Goal: Transaction & Acquisition: Book appointment/travel/reservation

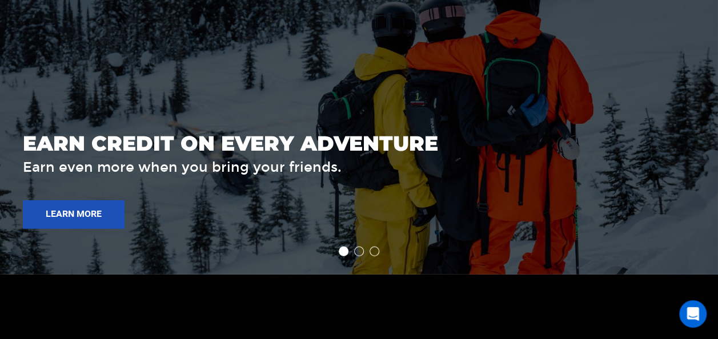
scroll to position [1598, 0]
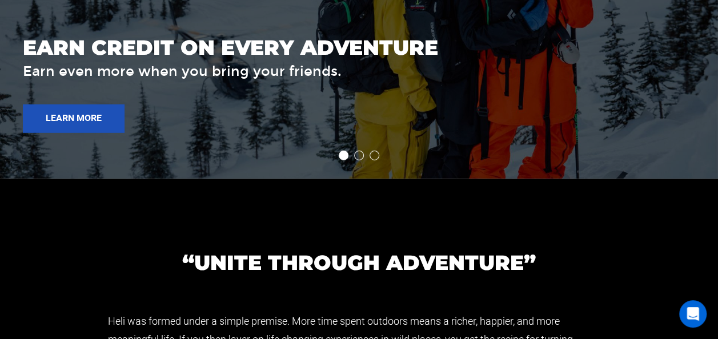
click at [360, 154] on li at bounding box center [359, 156] width 10 height 10
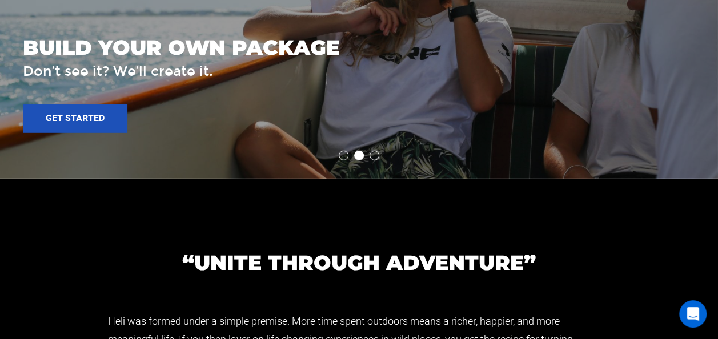
click at [368, 156] on ul at bounding box center [359, 156] width 718 height 10
click at [376, 155] on li at bounding box center [374, 156] width 10 height 10
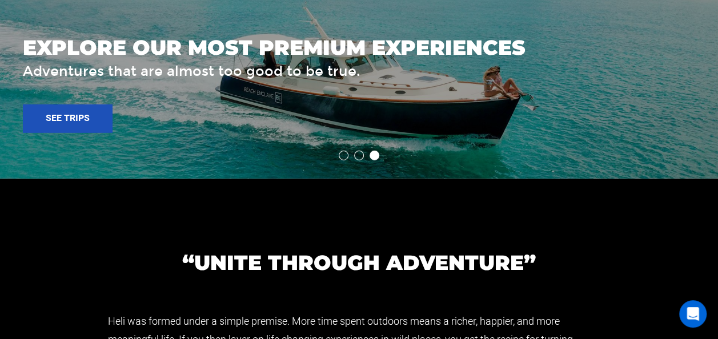
click at [339, 154] on li at bounding box center [344, 156] width 10 height 10
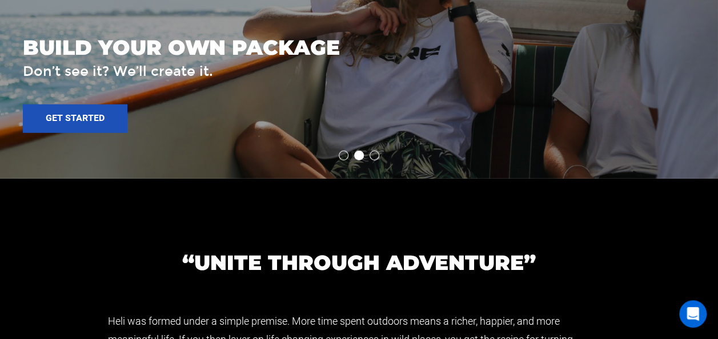
click at [340, 154] on li at bounding box center [344, 156] width 10 height 10
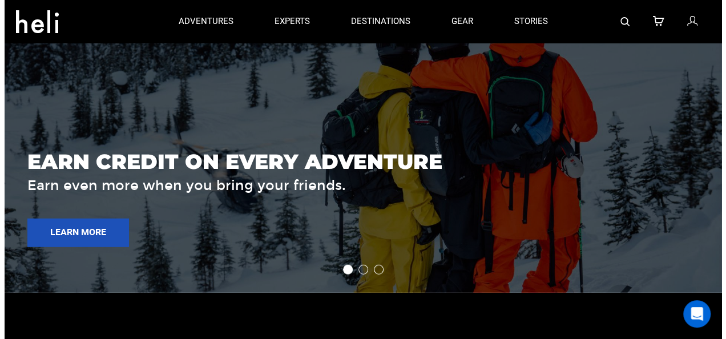
scroll to position [1313, 0]
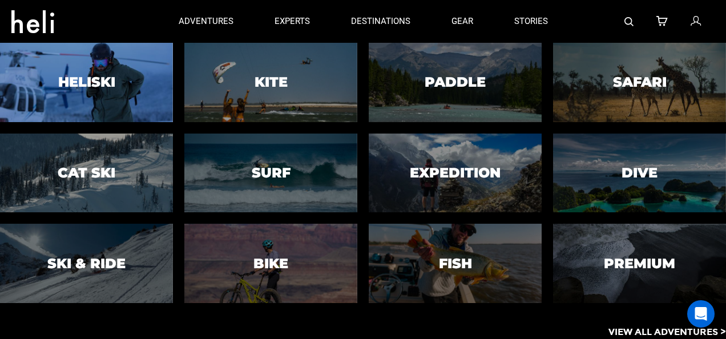
click at [73, 92] on div at bounding box center [86, 82] width 176 height 80
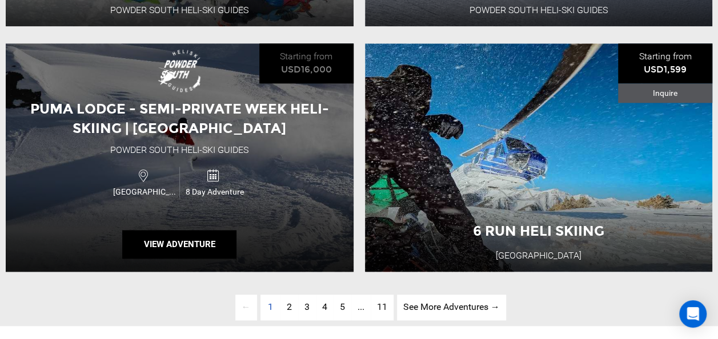
scroll to position [2854, 0]
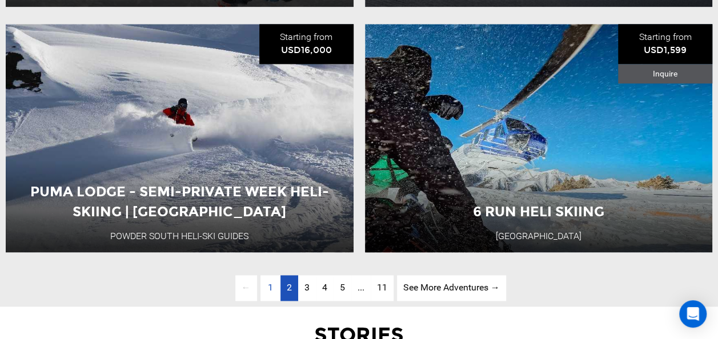
click at [291, 293] on link "page 2" at bounding box center [289, 288] width 18 height 26
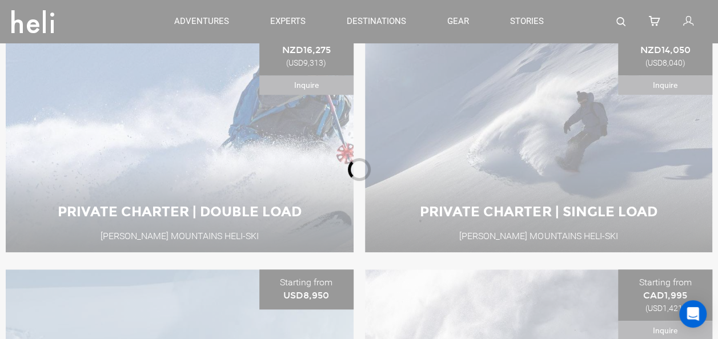
scroll to position [369, 0]
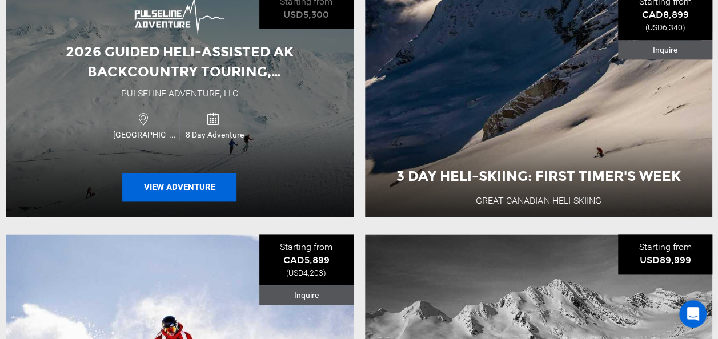
scroll to position [711, 0]
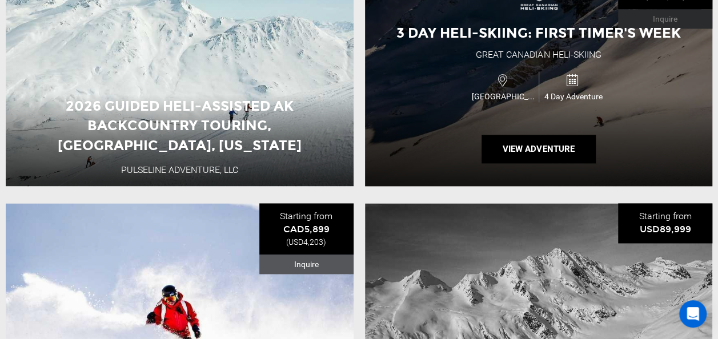
click at [431, 145] on div "3 Day Heli-skiing: First Timer's Week Great Canadian Heli-Skiing [GEOGRAPHIC_DA…" at bounding box center [539, 72] width 348 height 228
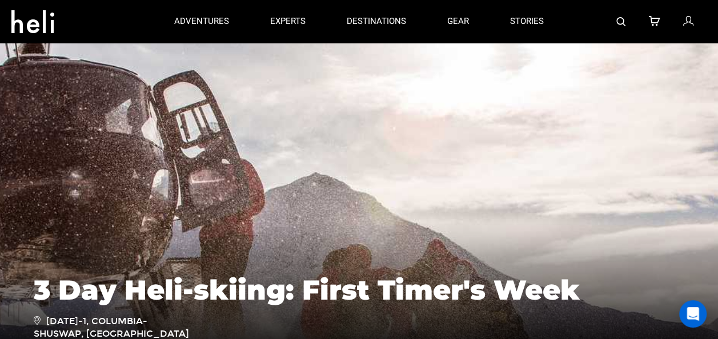
scroll to position [57, 0]
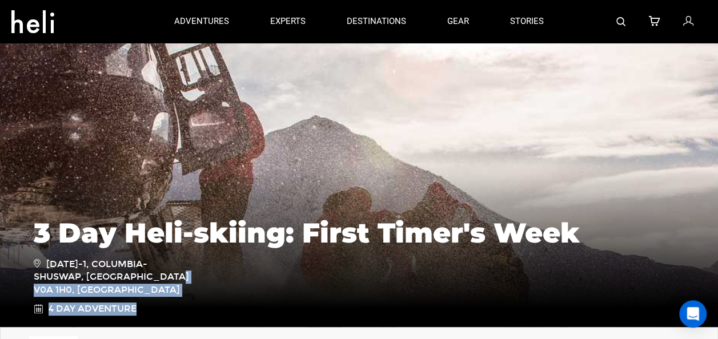
drag, startPoint x: 34, startPoint y: 291, endPoint x: 190, endPoint y: 297, distance: 156.0
click at [190, 297] on ul "[DATE]-1, Columbia-Shuswap, [GEOGRAPHIC_DATA] V0A 1H0, [GEOGRAPHIC_DATA] 4 Day …" at bounding box center [115, 286] width 163 height 59
drag, startPoint x: 190, startPoint y: 297, endPoint x: 127, endPoint y: 289, distance: 63.3
copy ul "Shuswap, [GEOGRAPHIC_DATA] V0A 1H0, [GEOGRAPHIC_DATA] 4 Day Adventure"
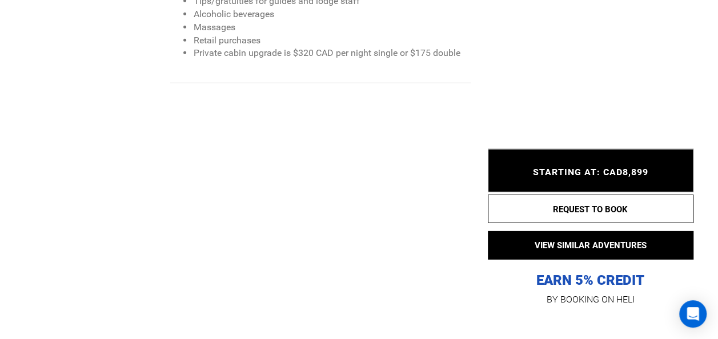
scroll to position [1655, 0]
